Goal: Subscribe to service/newsletter

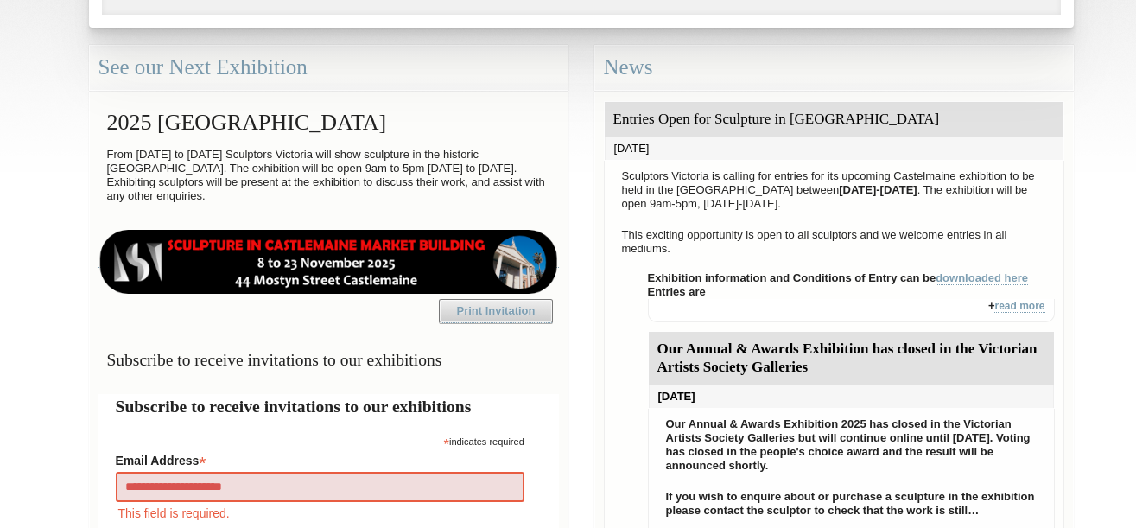
type input "**********"
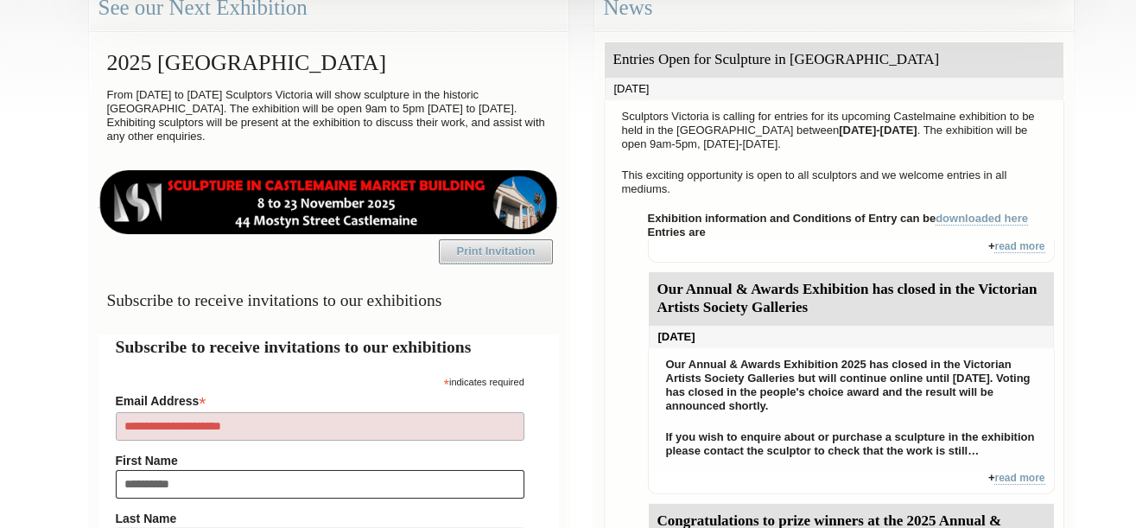
type input "**********"
type input "******"
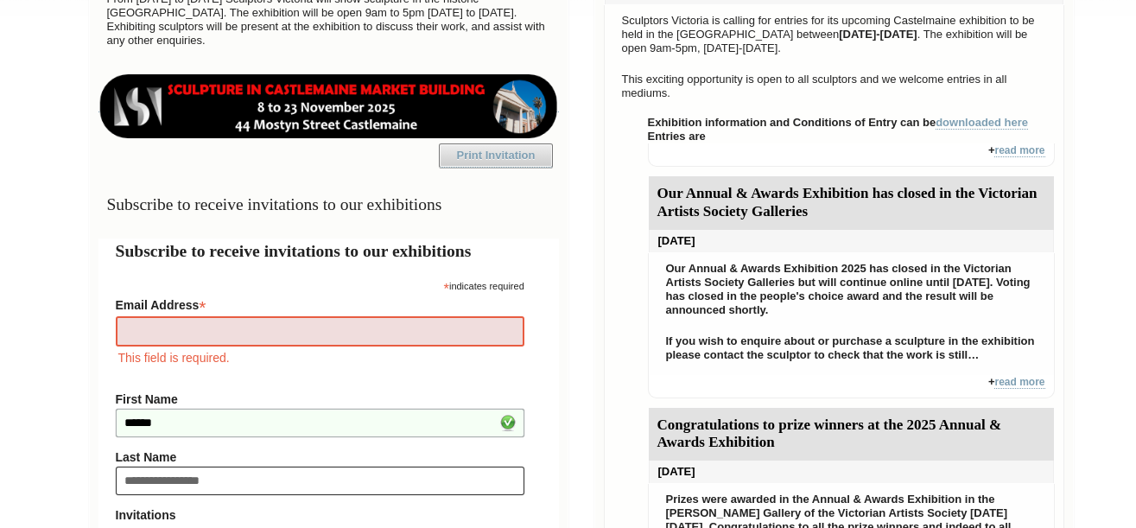
type input "**********"
